Goal: Obtain resource: Obtain resource

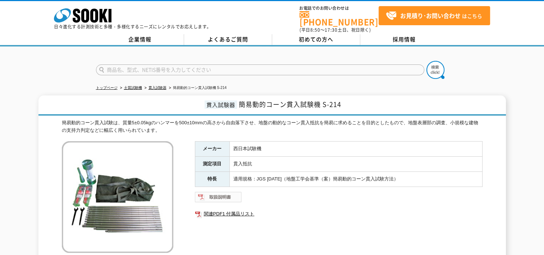
click at [220, 194] on img at bounding box center [218, 197] width 47 height 12
